Goal: Navigation & Orientation: Find specific page/section

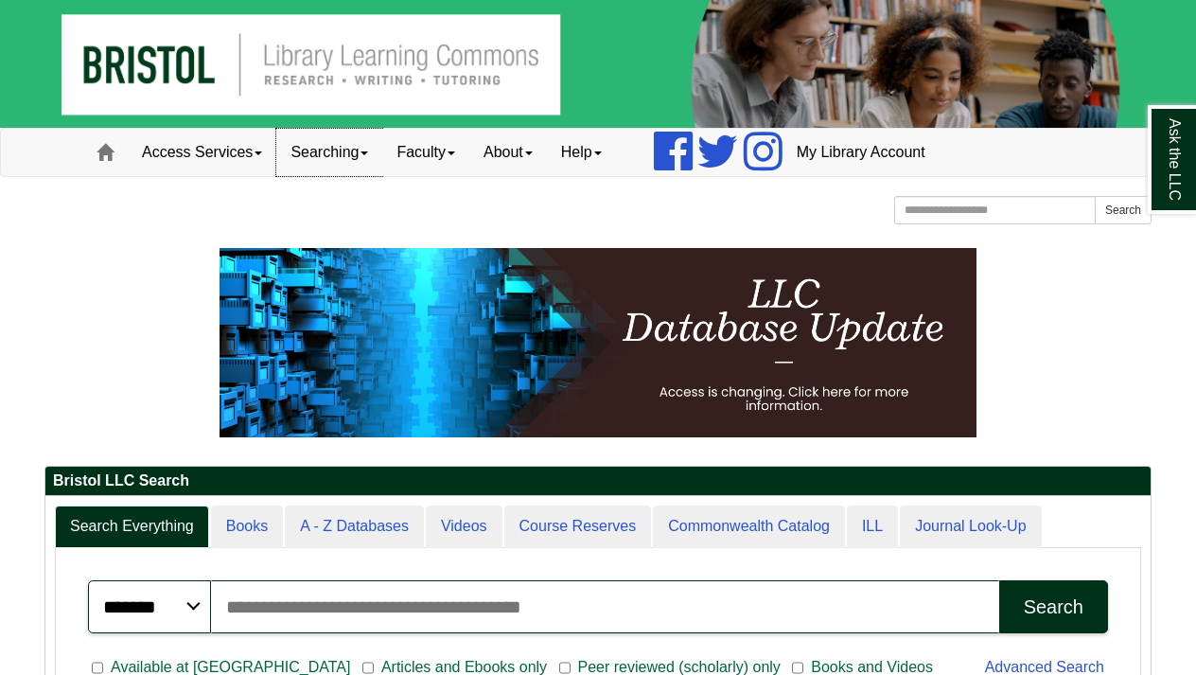
click at [342, 144] on link "Searching" at bounding box center [329, 152] width 106 height 47
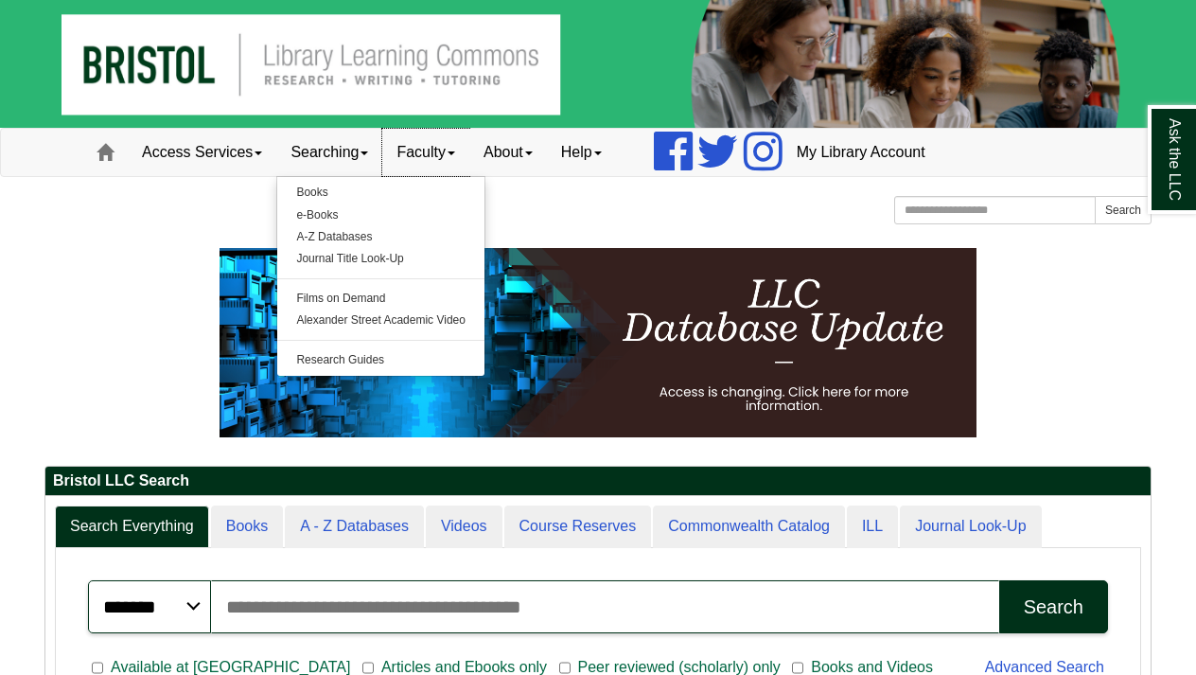
click at [445, 140] on link "Faculty" at bounding box center [425, 152] width 87 height 47
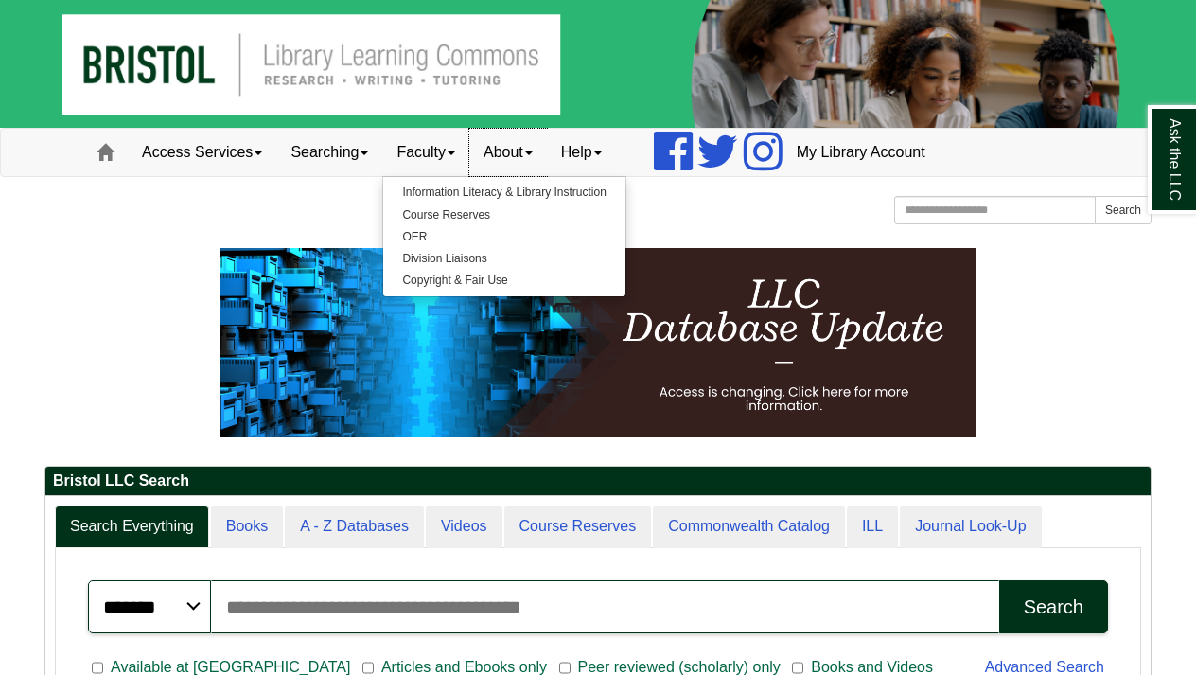
click at [532, 143] on link "About" at bounding box center [508, 152] width 78 height 47
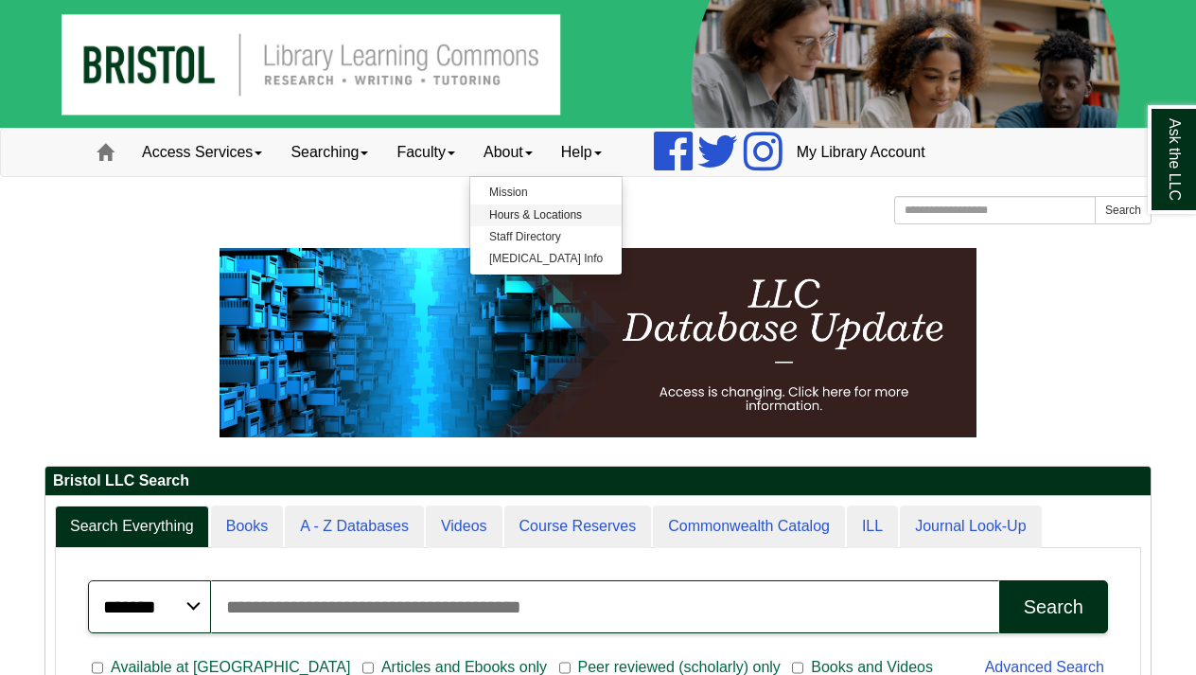
click at [542, 213] on link "Hours & Locations" at bounding box center [545, 215] width 151 height 22
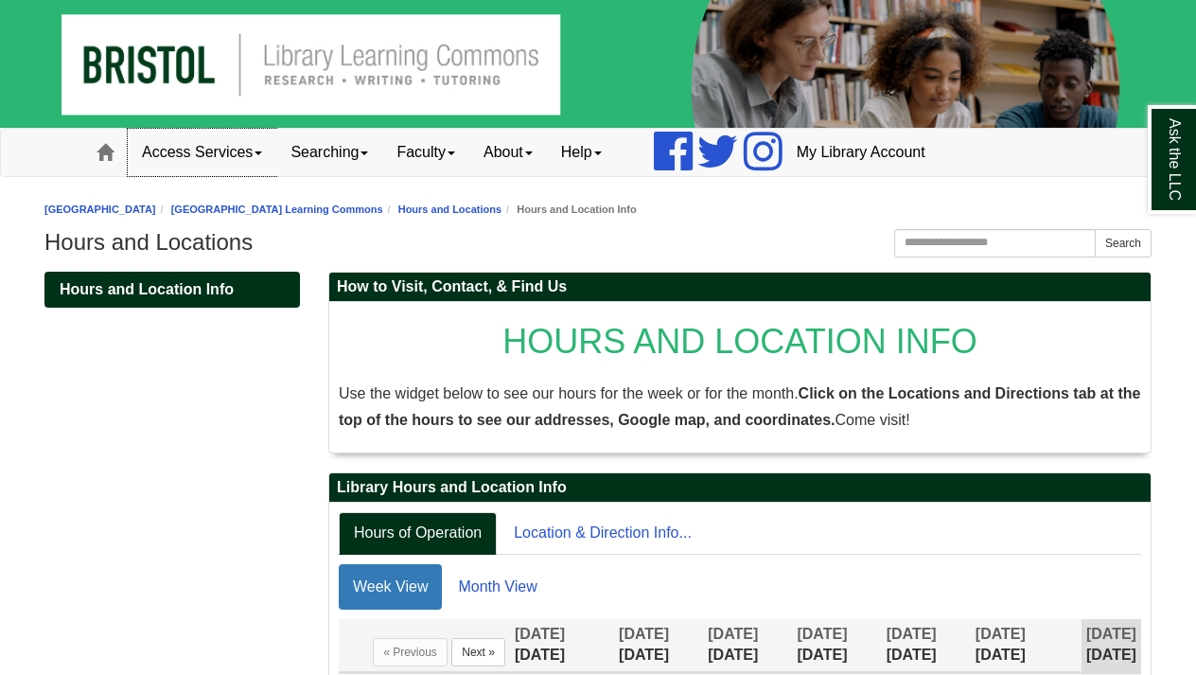
click at [258, 149] on link "Access Services" at bounding box center [202, 152] width 149 height 47
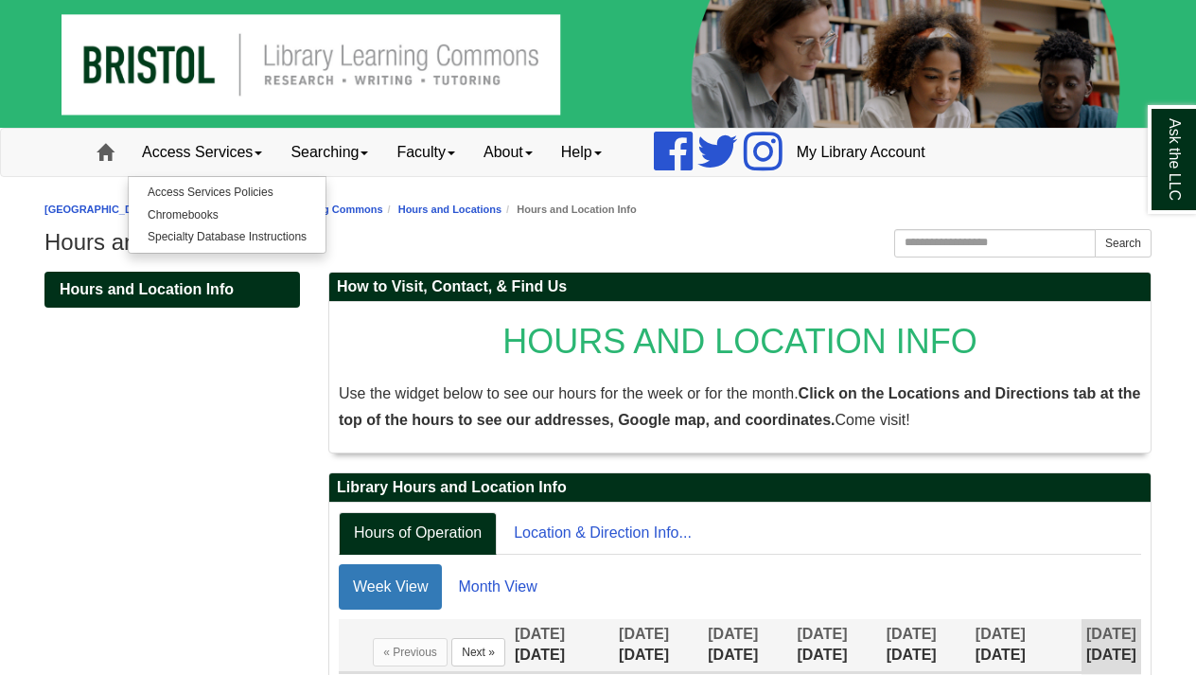
click at [100, 148] on span at bounding box center [105, 152] width 17 height 17
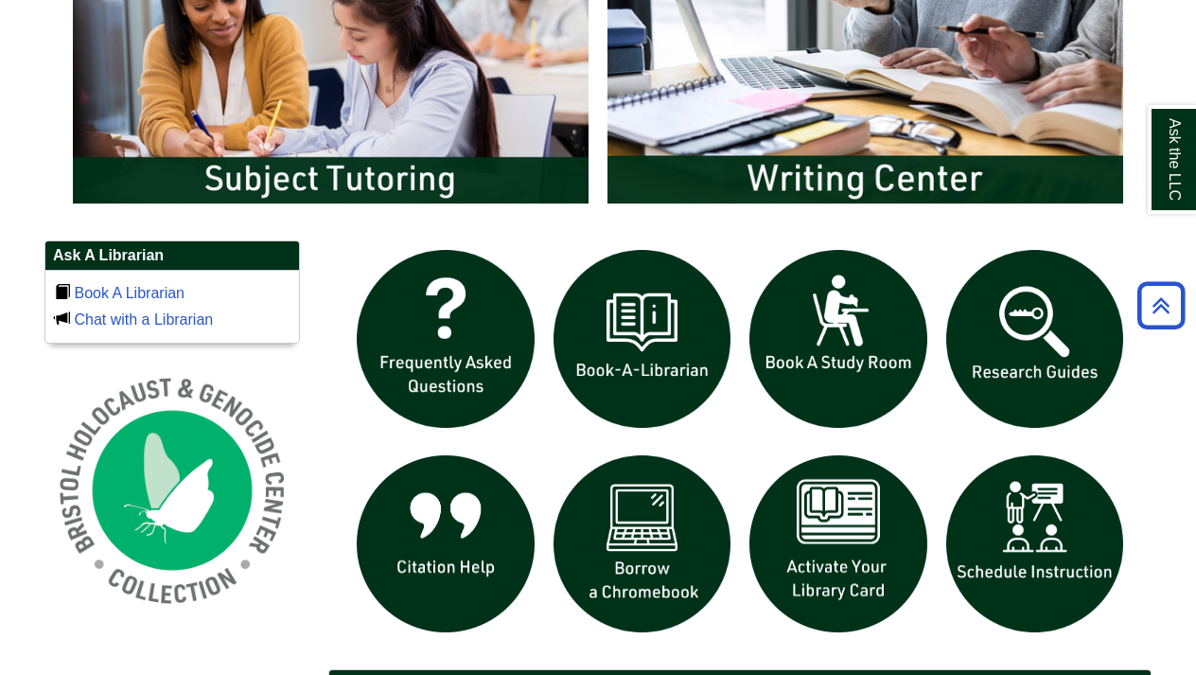
scroll to position [1082, 0]
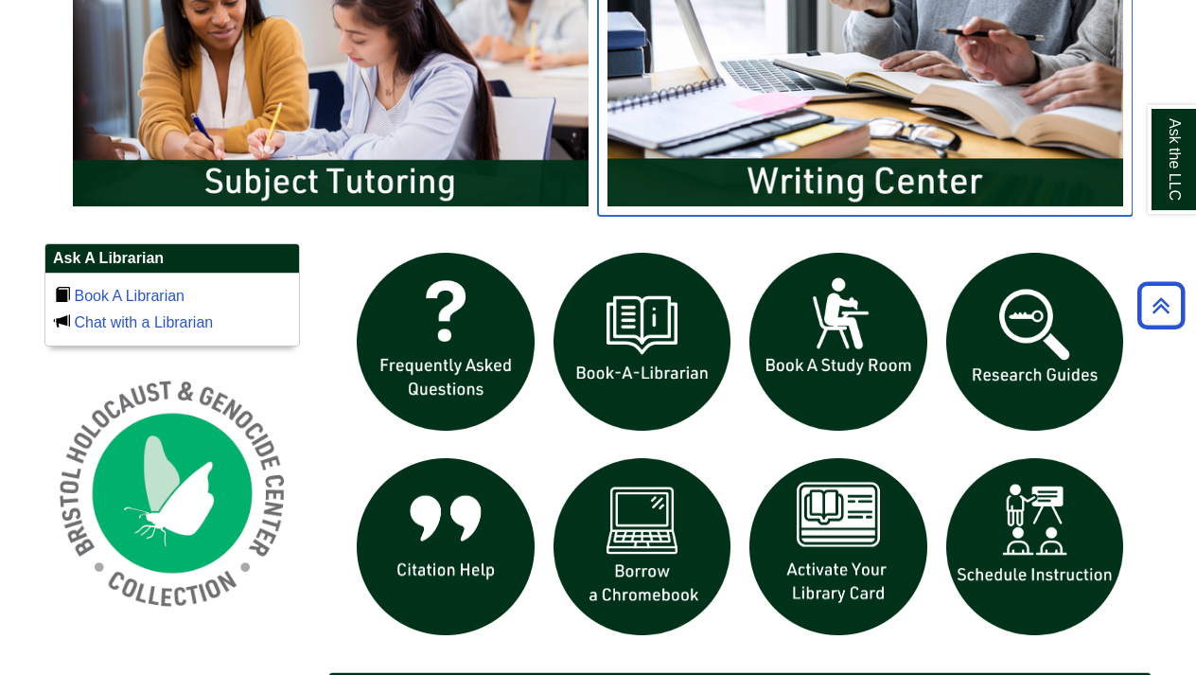
click at [803, 87] on img "slideshow" at bounding box center [865, 72] width 535 height 288
